Goal: Navigation & Orientation: Find specific page/section

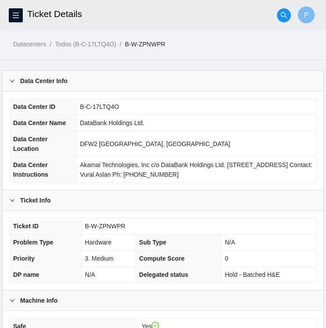
scroll to position [711, 0]
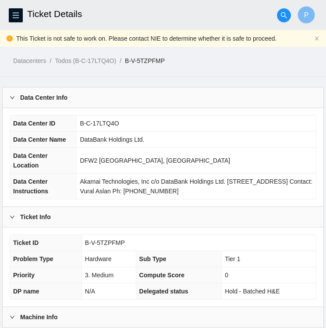
scroll to position [380, 0]
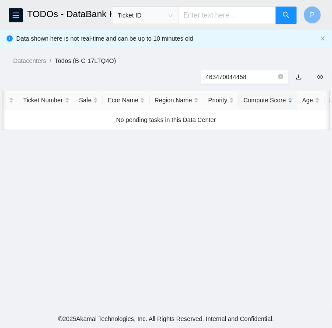
scroll to position [0, 7]
